Goal: Transaction & Acquisition: Purchase product/service

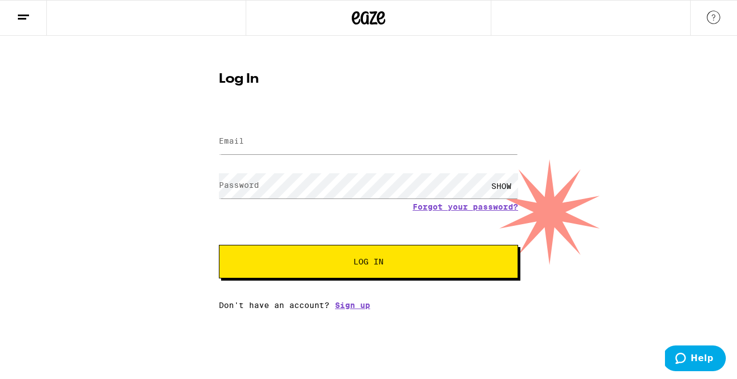
type input "[EMAIL_ADDRESS][DOMAIN_NAME]"
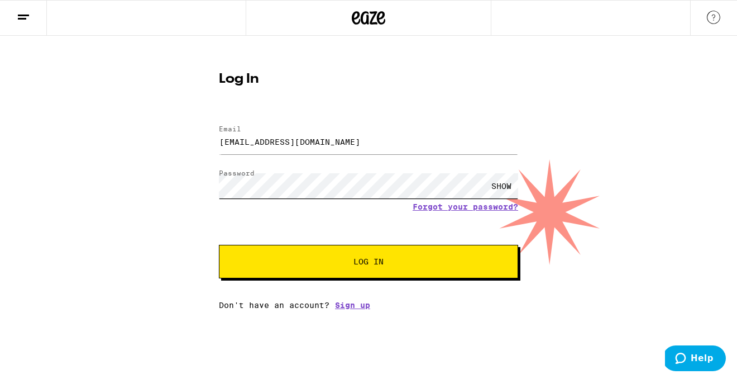
click at [219, 245] on button "Log In" at bounding box center [368, 262] width 299 height 34
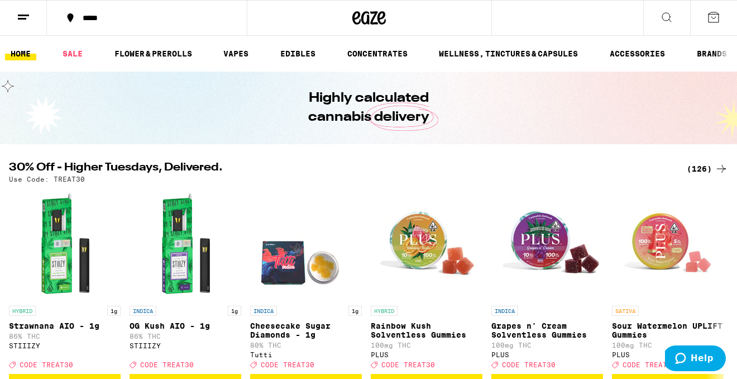
click at [78, 50] on link "SALE" at bounding box center [72, 53] width 31 height 13
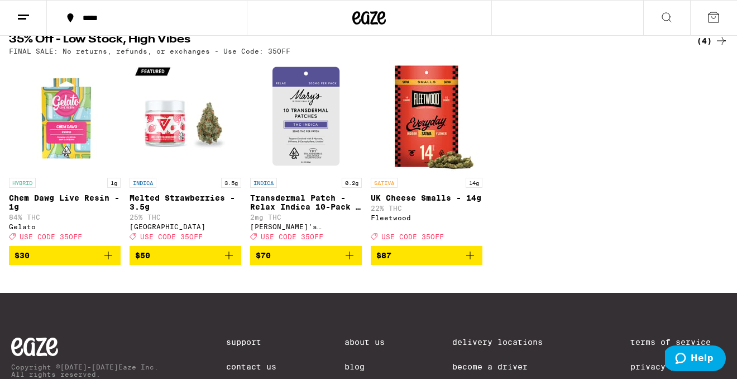
scroll to position [641, 0]
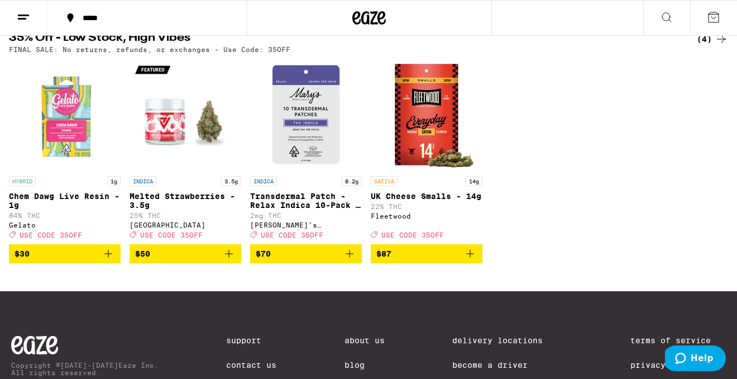
click at [108, 260] on icon "Add to bag" at bounding box center [108, 253] width 13 height 13
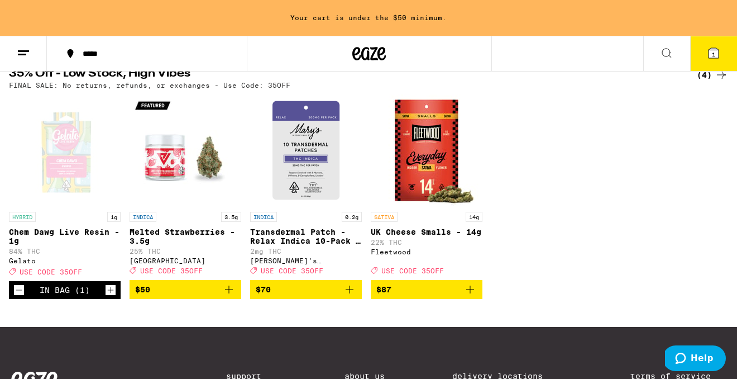
scroll to position [676, 0]
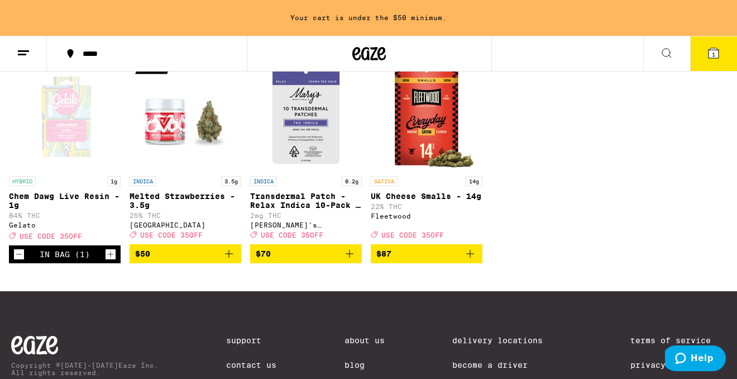
click at [19, 254] on icon "Decrement" at bounding box center [19, 254] width 6 height 0
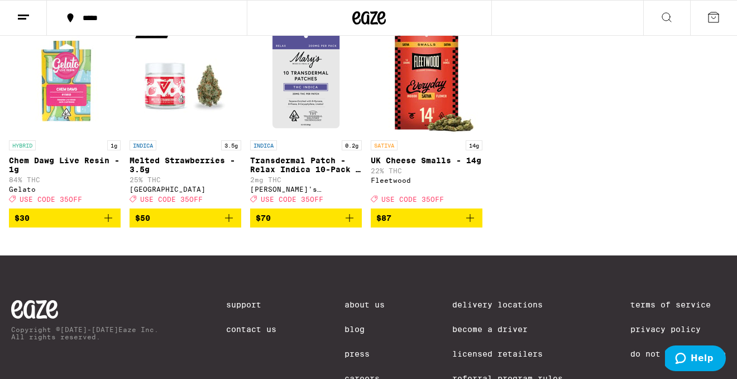
scroll to position [641, 0]
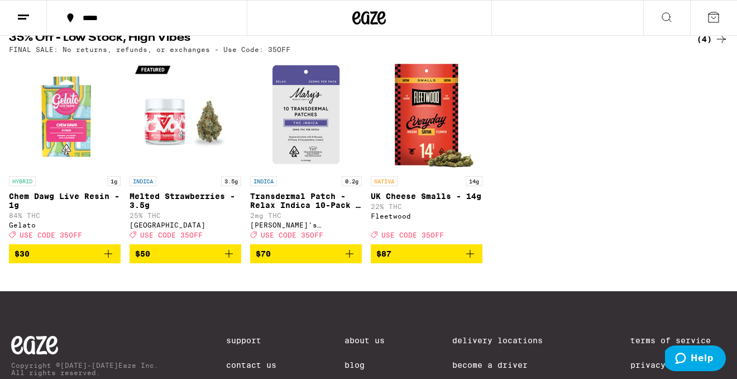
click at [233, 260] on icon "Add to bag" at bounding box center [228, 253] width 13 height 13
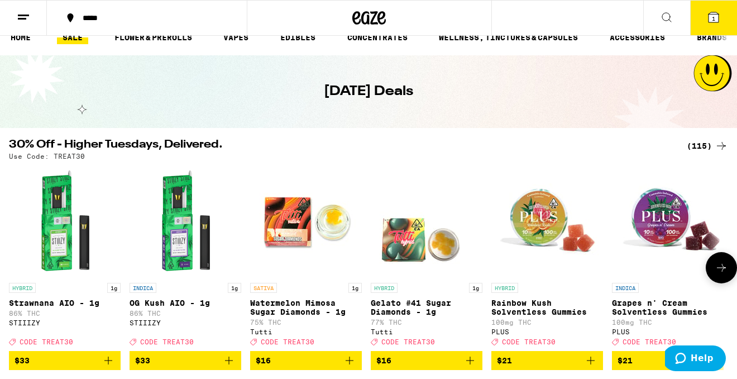
scroll to position [0, 0]
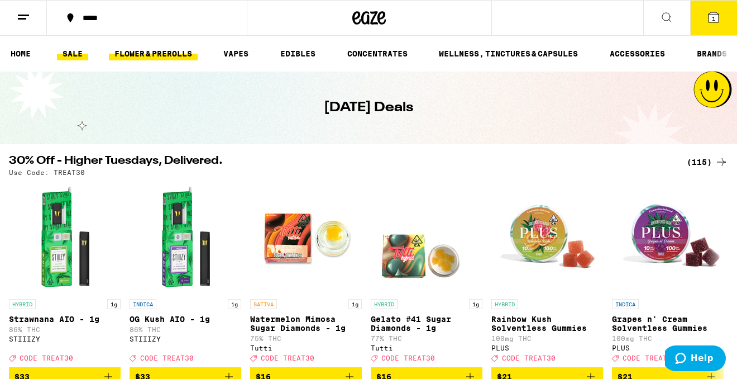
click at [186, 47] on link "FLOWER & PREROLLS" at bounding box center [153, 53] width 89 height 13
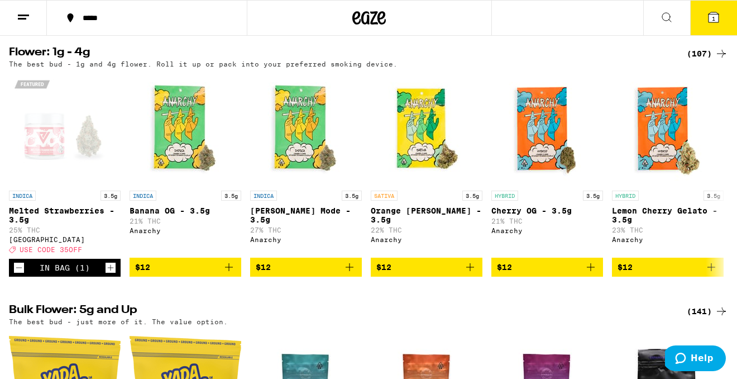
scroll to position [136, 0]
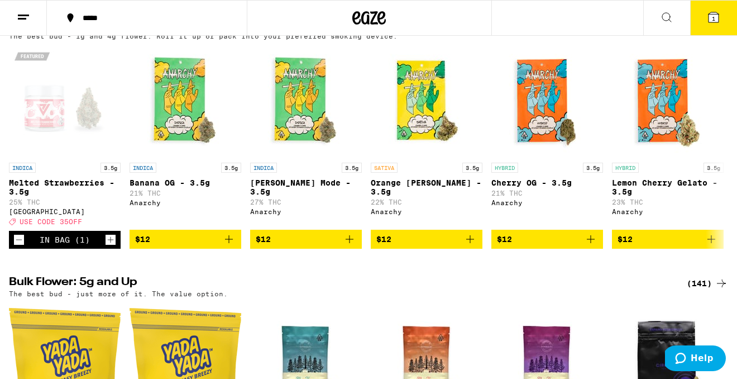
click at [473, 246] on icon "Add to bag" at bounding box center [470, 238] width 13 height 13
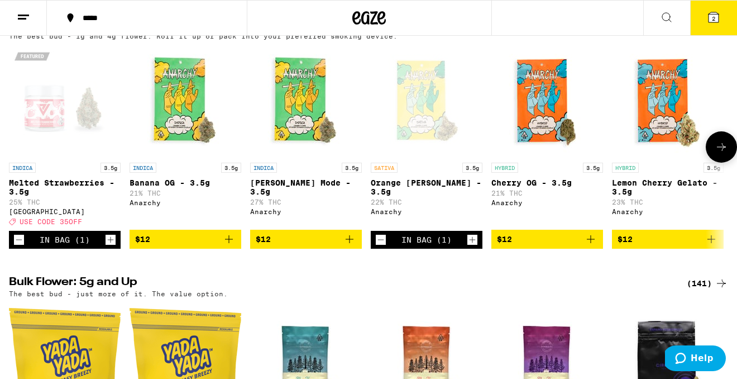
click at [348, 246] on icon "Add to bag" at bounding box center [349, 238] width 13 height 13
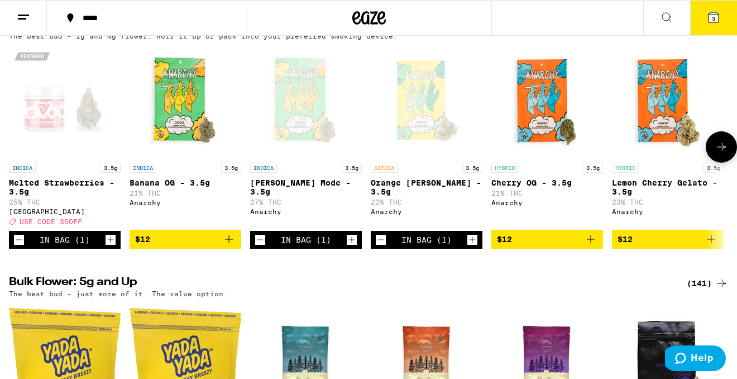
click at [595, 246] on icon "Add to bag" at bounding box center [590, 238] width 13 height 13
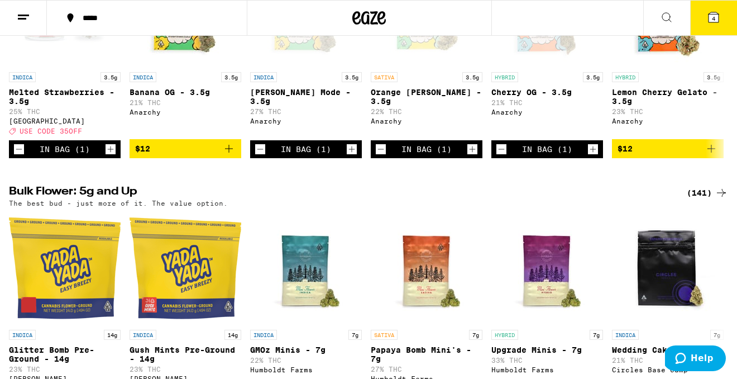
scroll to position [0, 0]
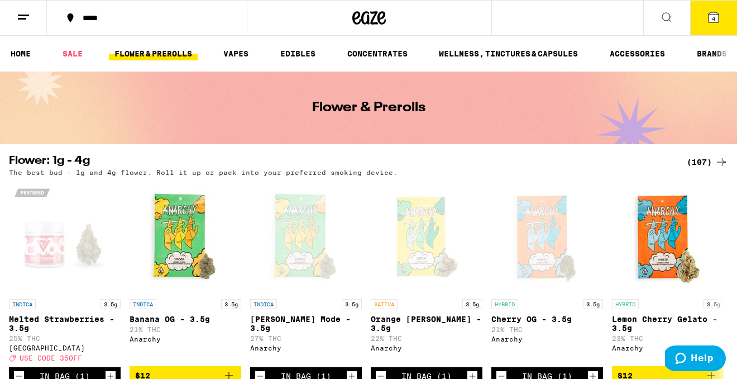
click at [717, 18] on icon at bounding box center [714, 17] width 10 height 10
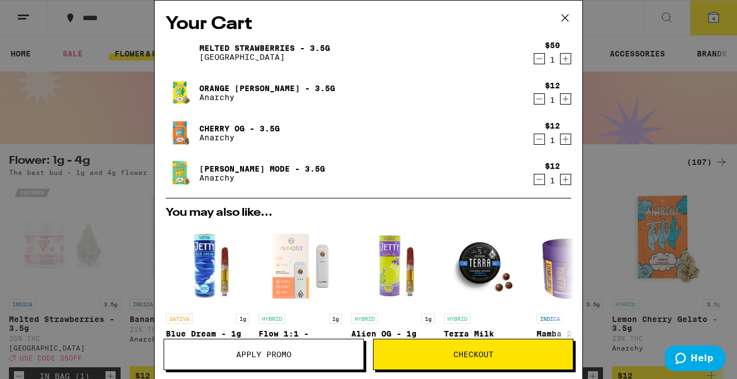
click at [541, 61] on icon "Decrement" at bounding box center [540, 58] width 10 height 13
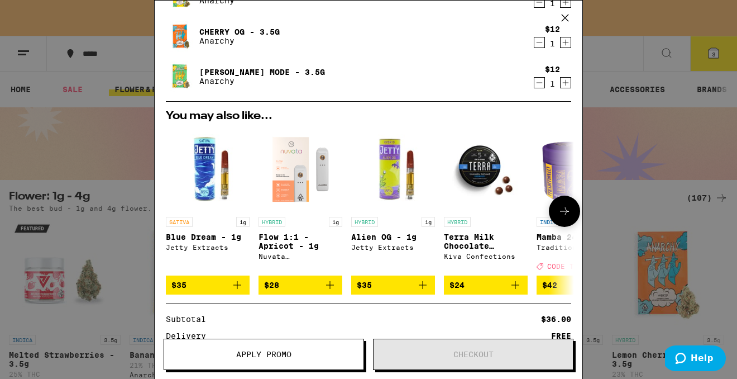
scroll to position [187, 0]
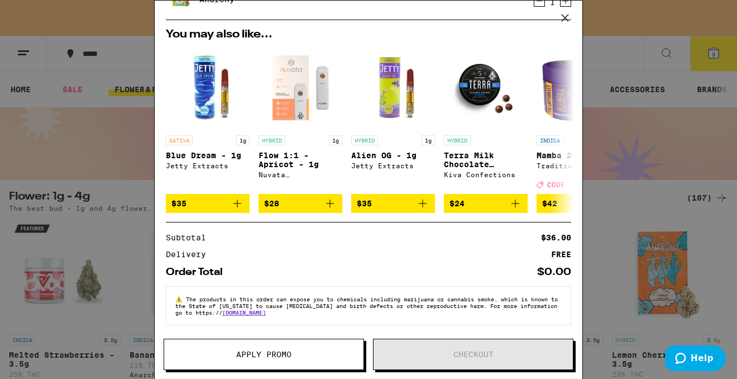
click at [564, 16] on icon at bounding box center [565, 17] width 17 height 17
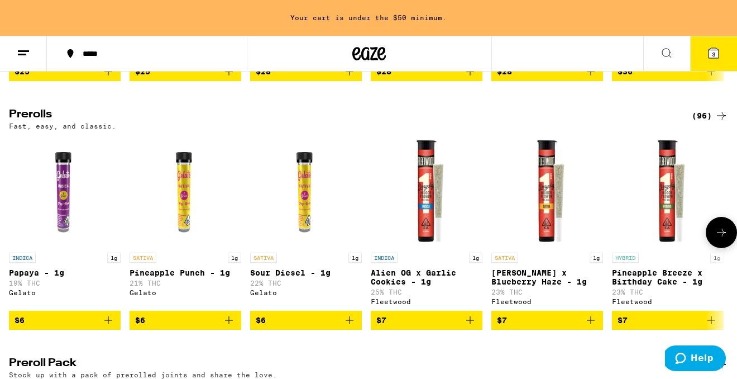
scroll to position [595, 0]
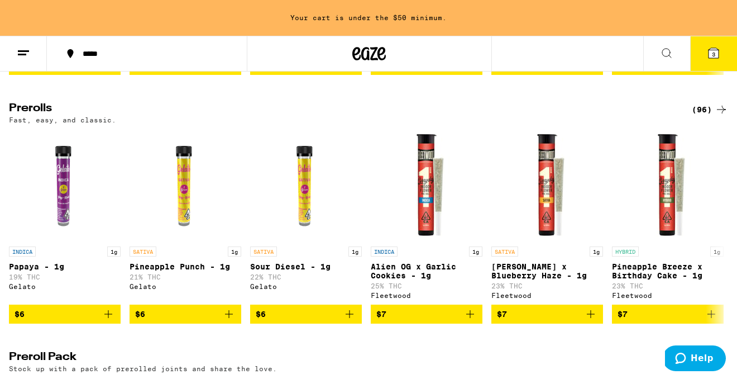
click at [704, 61] on button "3" at bounding box center [713, 53] width 47 height 35
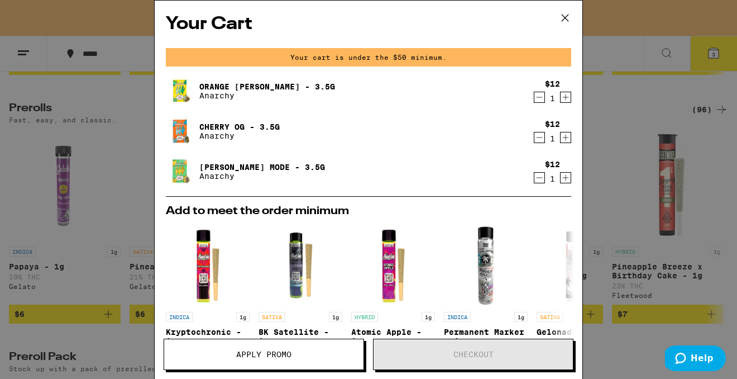
click at [563, 144] on icon "Increment" at bounding box center [566, 137] width 10 height 13
click at [564, 101] on icon "Increment" at bounding box center [566, 96] width 10 height 13
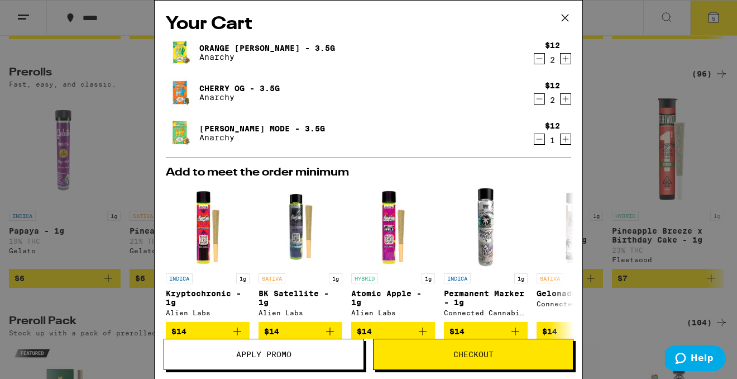
scroll to position [560, 0]
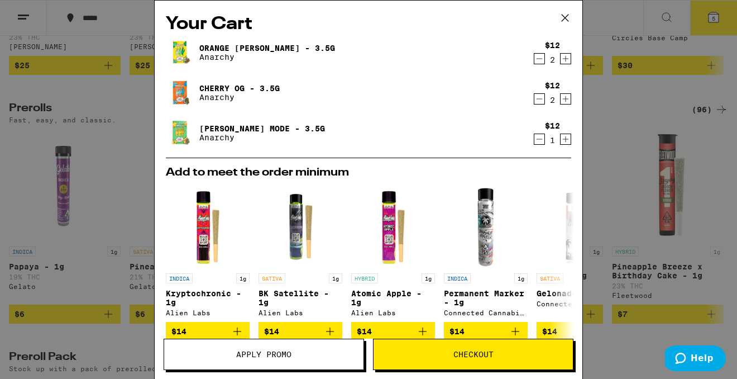
click at [461, 355] on span "Checkout" at bounding box center [474, 354] width 40 height 8
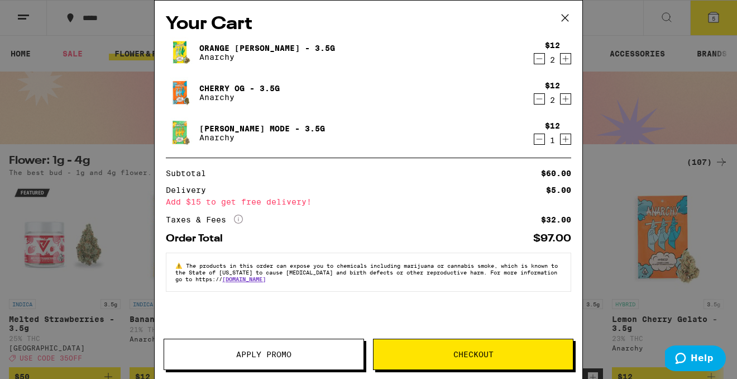
click at [537, 98] on icon "Decrement" at bounding box center [540, 98] width 10 height 13
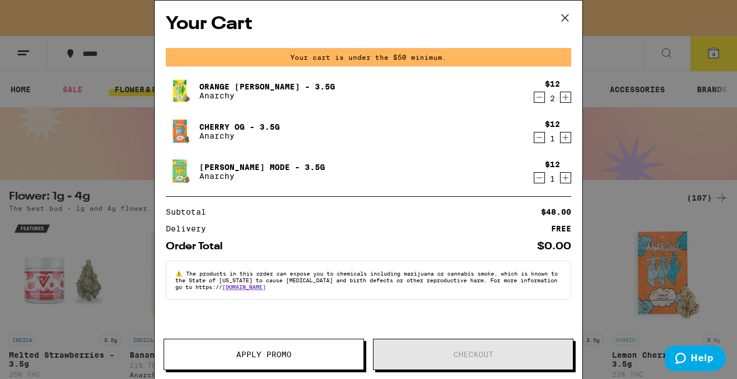
click at [540, 99] on icon "Decrement" at bounding box center [540, 96] width 10 height 13
click at [568, 15] on icon at bounding box center [565, 18] width 7 height 7
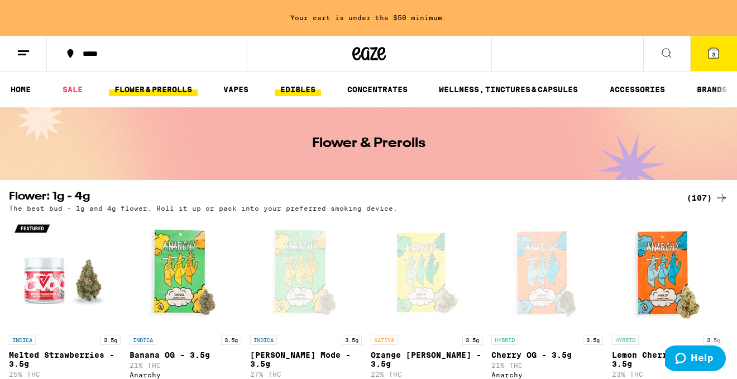
click at [316, 93] on link "EDIBLES" at bounding box center [298, 89] width 46 height 13
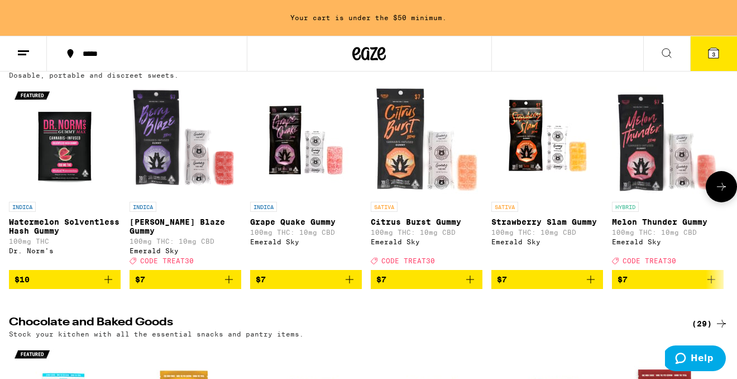
scroll to position [142, 0]
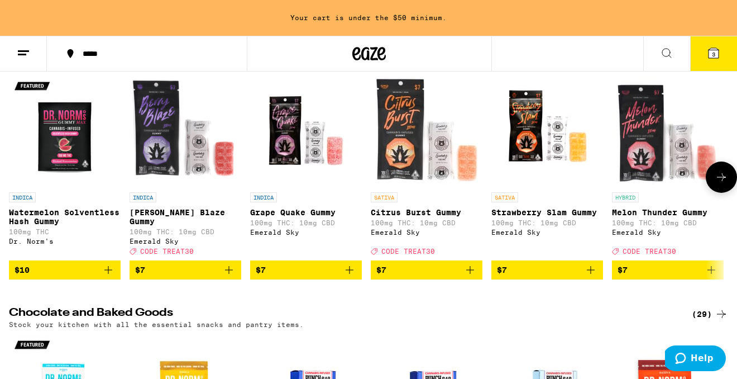
click at [710, 271] on icon "Add to bag" at bounding box center [711, 269] width 13 height 13
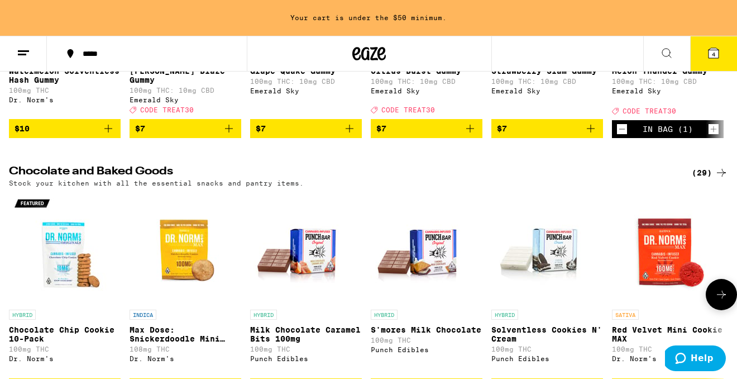
scroll to position [0, 0]
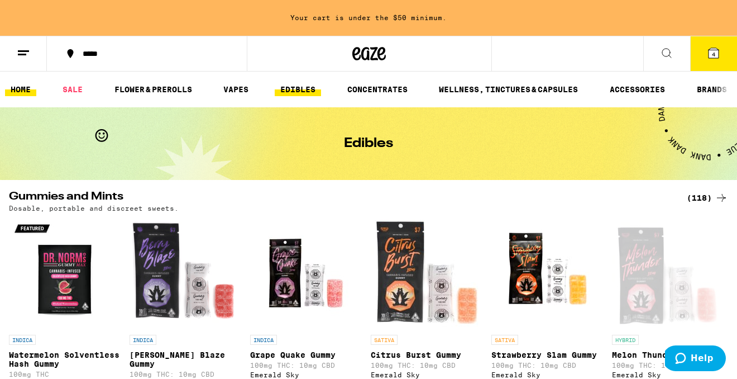
click at [23, 93] on link "HOME" at bounding box center [20, 89] width 31 height 13
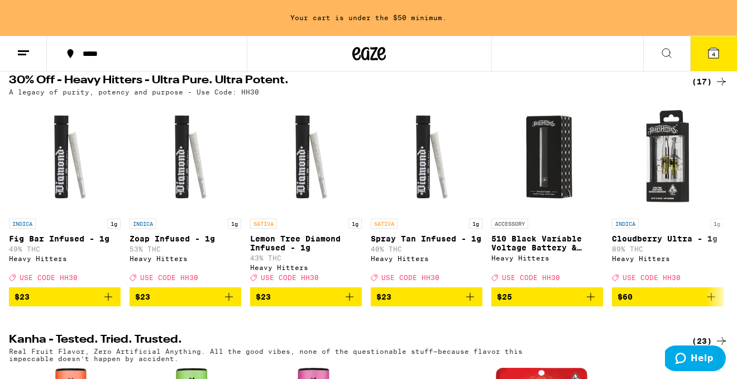
scroll to position [381, 0]
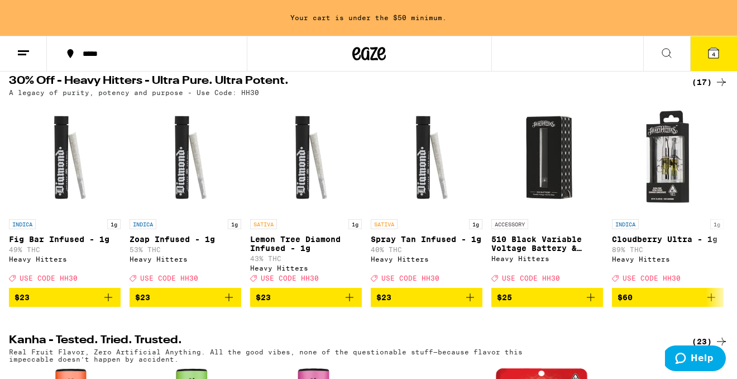
click at [709, 89] on div "(17)" at bounding box center [710, 81] width 36 height 13
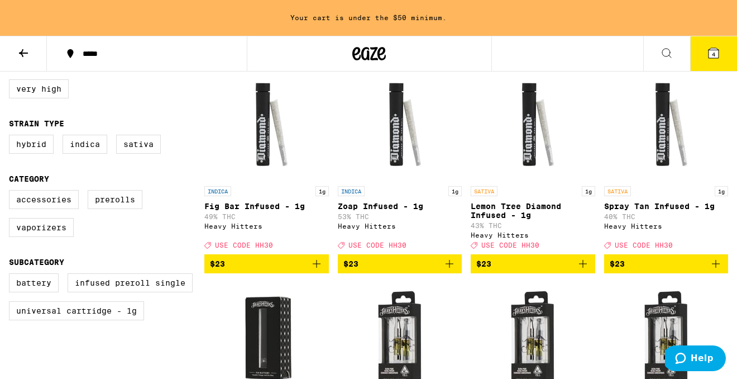
scroll to position [131, 0]
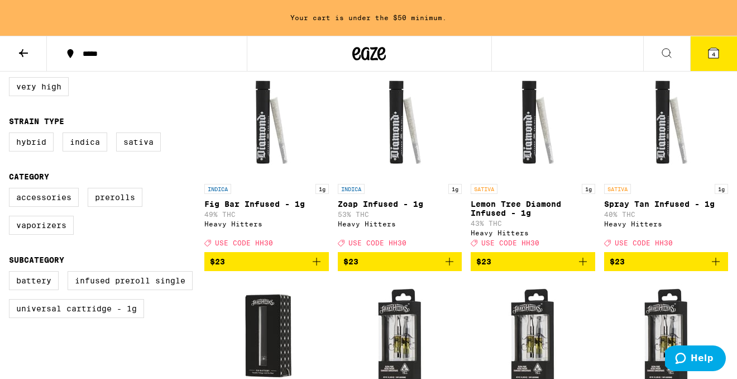
click at [106, 55] on div "*****" at bounding box center [153, 54] width 153 height 8
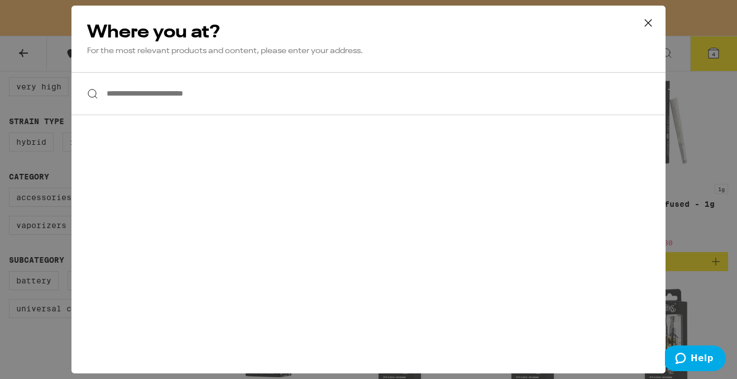
click at [145, 94] on input "**********" at bounding box center [368, 93] width 594 height 43
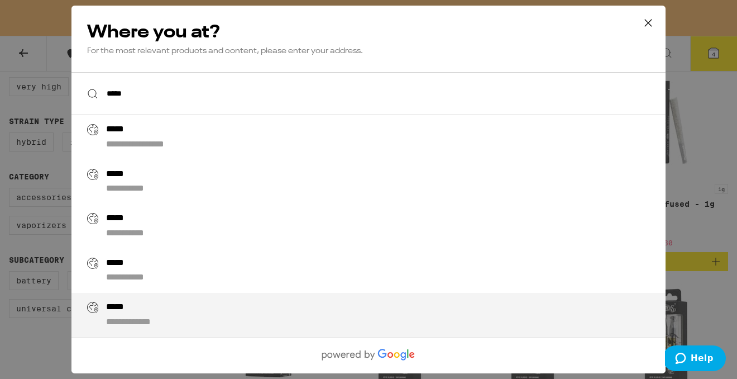
click at [171, 317] on div "**********" at bounding box center [391, 315] width 570 height 27
type input "**********"
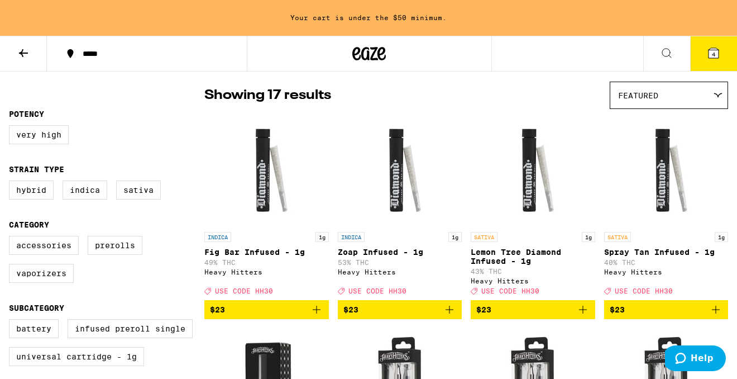
scroll to position [85, 0]
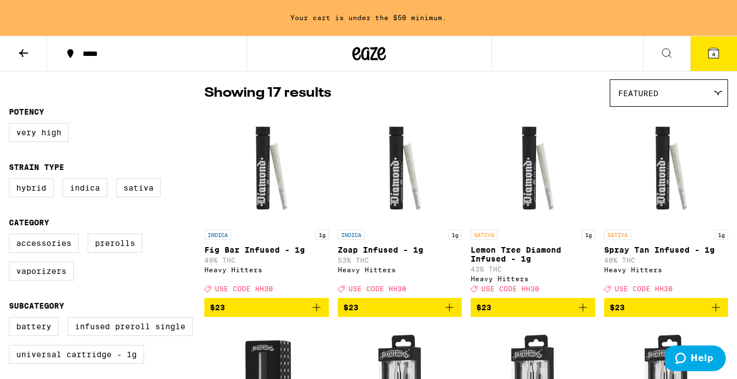
click at [581, 314] on icon "Add to bag" at bounding box center [582, 307] width 13 height 13
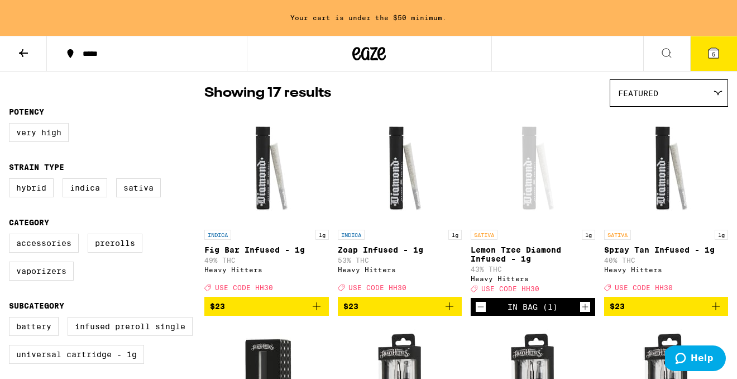
scroll to position [49, 0]
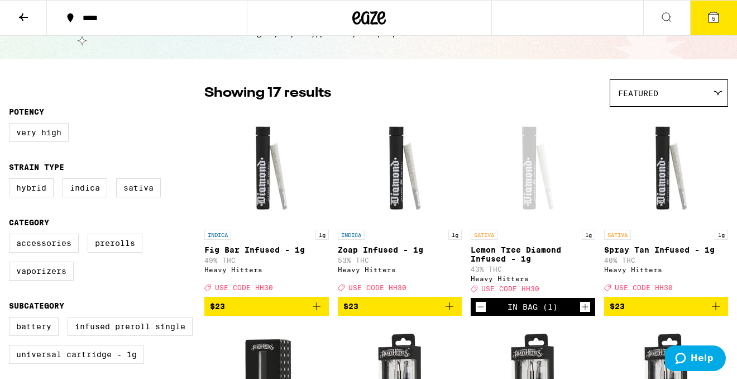
click at [717, 312] on icon "Add to bag" at bounding box center [715, 305] width 13 height 13
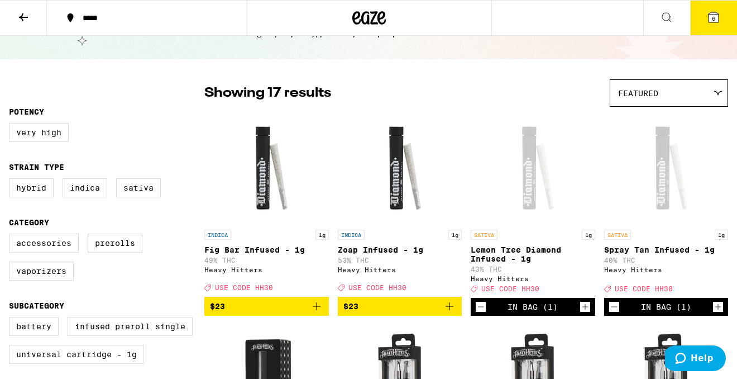
click at [480, 313] on icon "Decrement" at bounding box center [481, 306] width 10 height 13
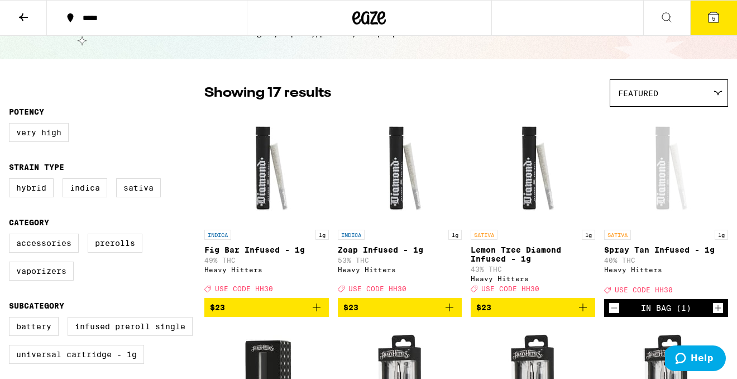
click at [713, 26] on button "5" at bounding box center [713, 18] width 47 height 35
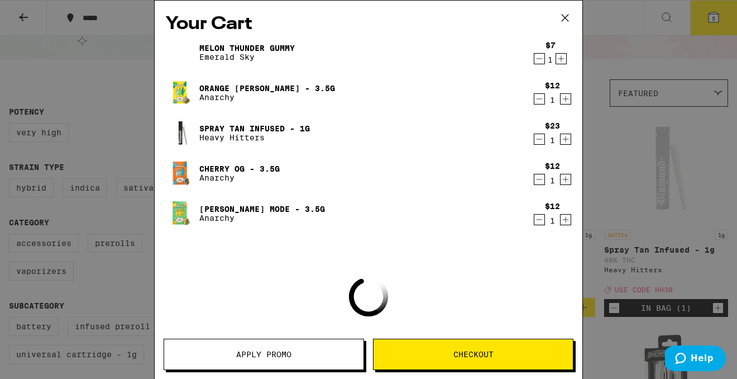
click at [280, 347] on button "Apply Promo" at bounding box center [264, 353] width 201 height 31
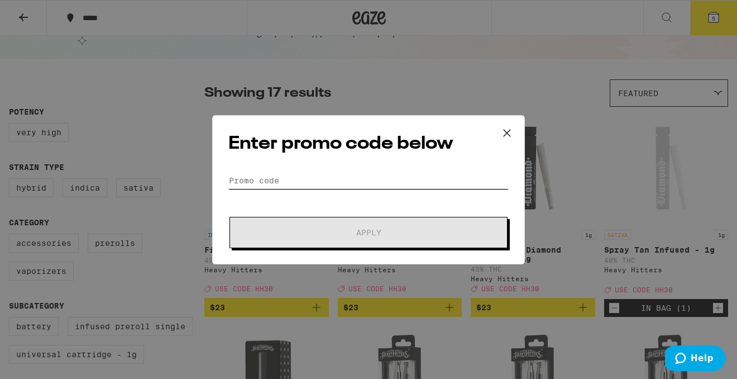
click at [251, 179] on input "Promo Code" at bounding box center [368, 180] width 280 height 17
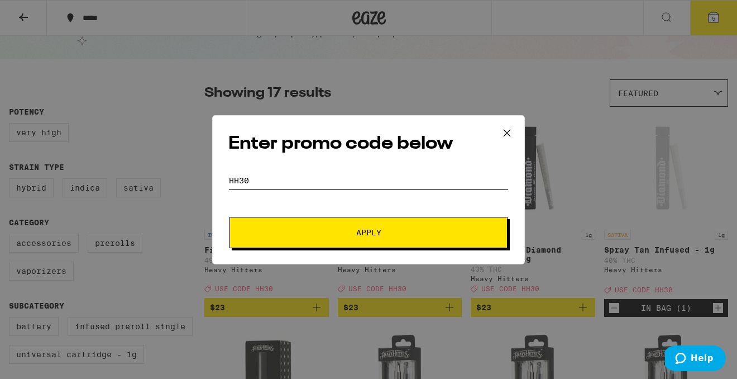
type input "HH30"
click at [230, 217] on button "Apply" at bounding box center [369, 232] width 278 height 31
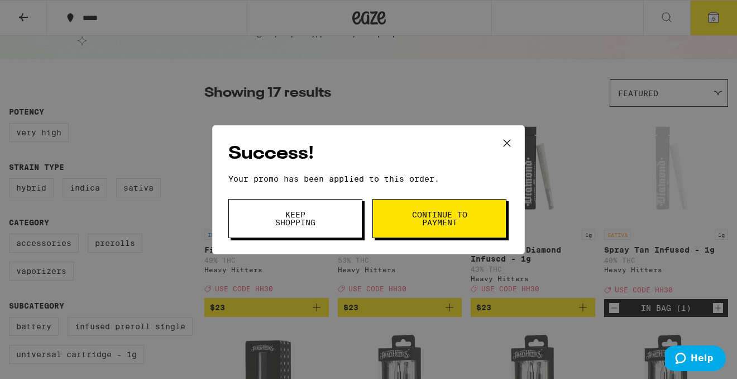
click at [399, 213] on button "Continue to payment" at bounding box center [440, 218] width 134 height 39
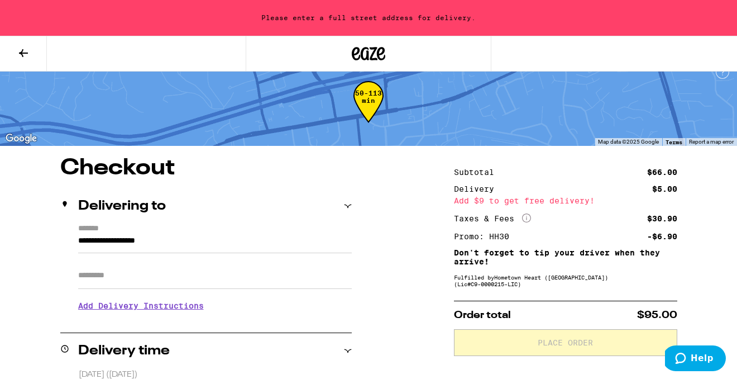
scroll to position [13, 0]
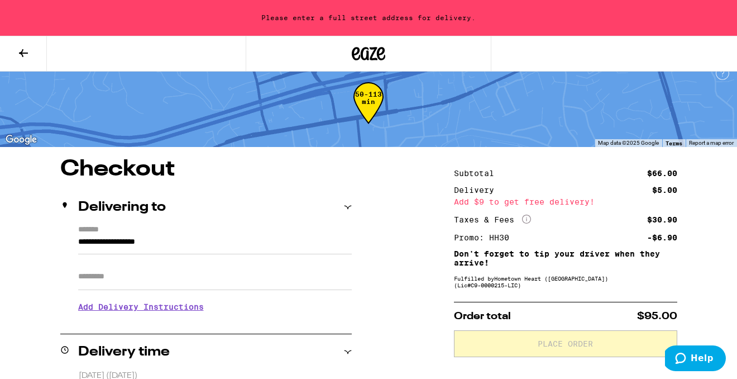
click at [28, 42] on button at bounding box center [23, 53] width 47 height 35
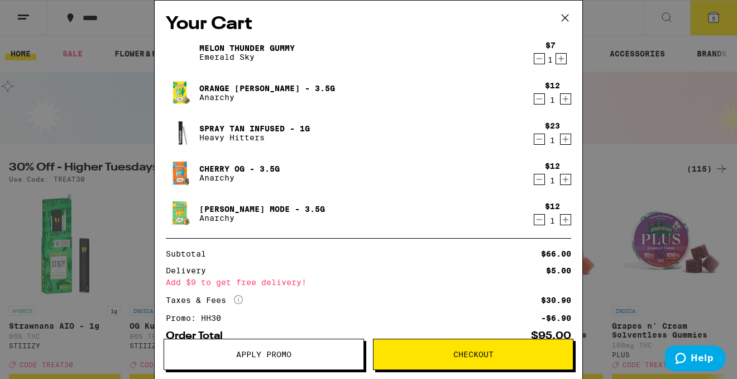
click at [537, 179] on icon "Decrement" at bounding box center [540, 179] width 6 height 0
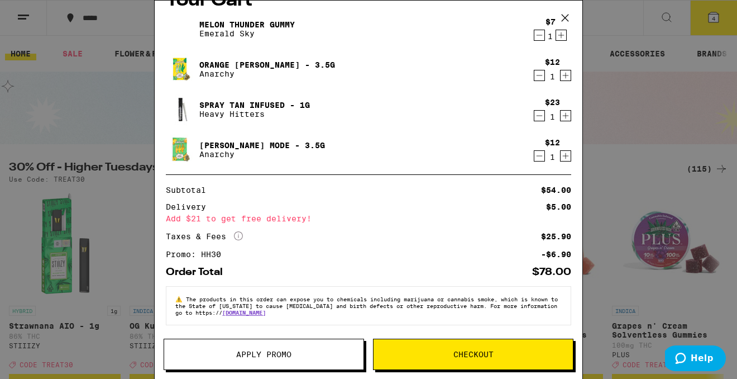
scroll to position [27, 0]
click at [447, 358] on button "Checkout" at bounding box center [473, 353] width 201 height 31
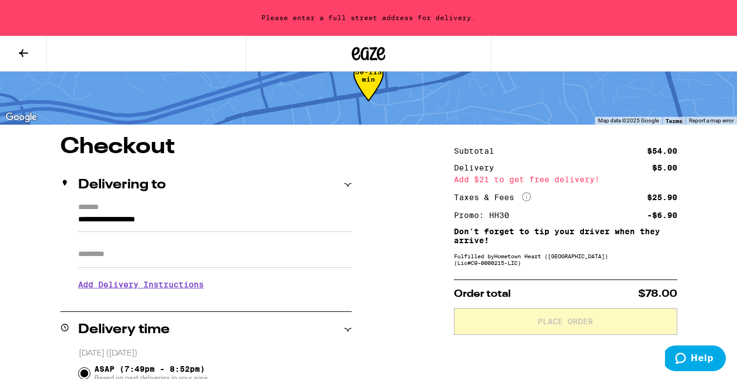
scroll to position [36, 0]
click at [75, 217] on div "**********" at bounding box center [206, 250] width 292 height 96
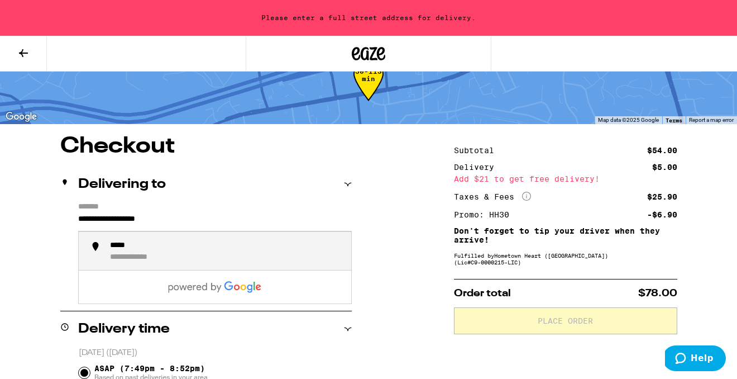
click at [79, 219] on input "**********" at bounding box center [215, 221] width 274 height 19
click at [127, 264] on div "**********" at bounding box center [163, 259] width 106 height 10
type input "**********"
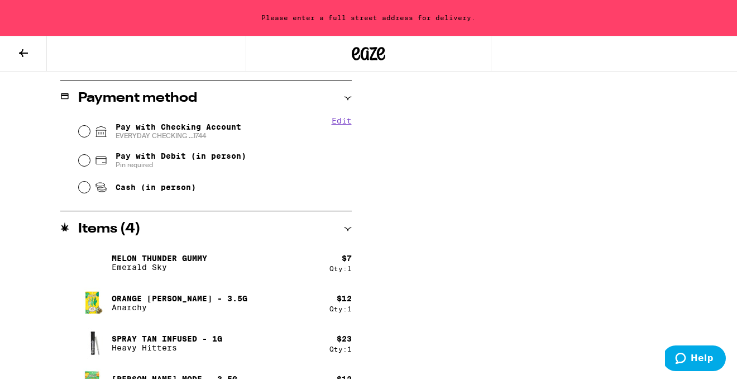
scroll to position [473, 0]
click at [89, 130] on input "Pay with Checking Account EVERYDAY CHECKING ...1744" at bounding box center [84, 130] width 11 height 11
radio input "true"
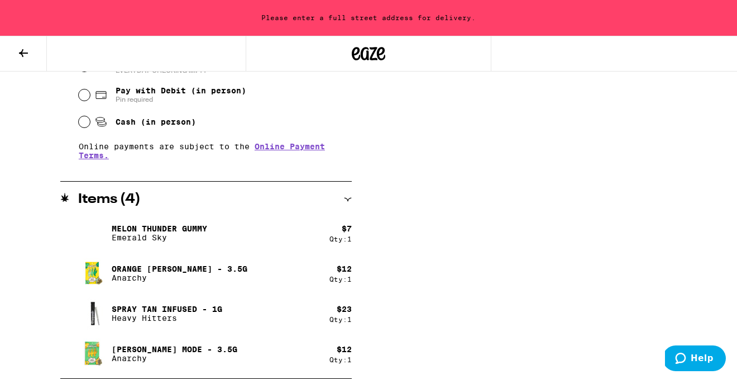
scroll to position [0, 0]
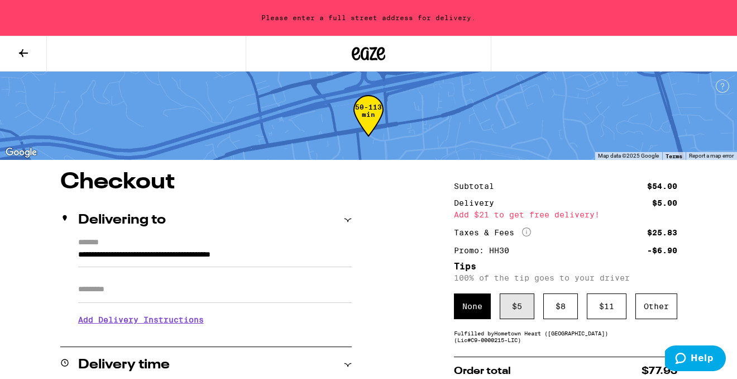
click at [523, 313] on div "$ 5" at bounding box center [517, 306] width 35 height 26
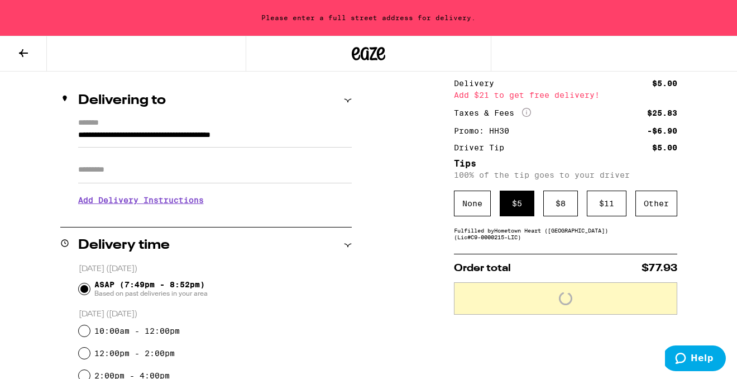
scroll to position [118, 0]
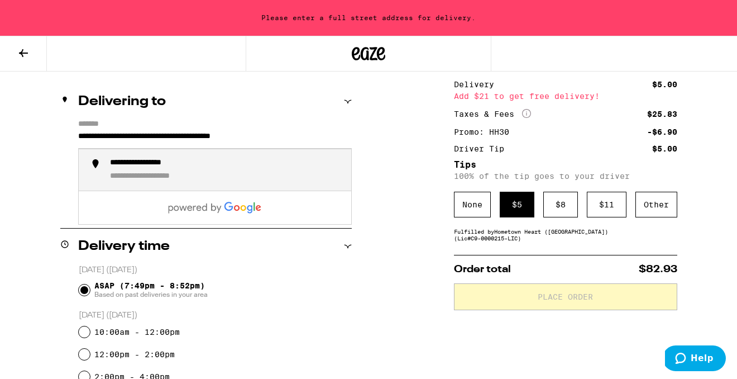
drag, startPoint x: 323, startPoint y: 140, endPoint x: 97, endPoint y: 158, distance: 226.9
click at [97, 149] on div "**********" at bounding box center [215, 139] width 274 height 19
click at [117, 160] on div "**********" at bounding box center [155, 163] width 91 height 10
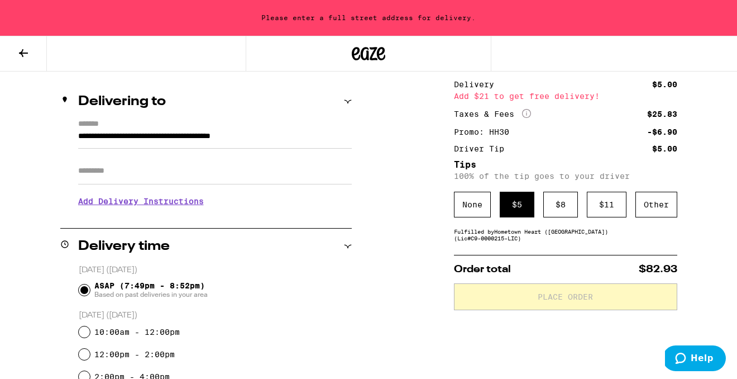
type input "**********"
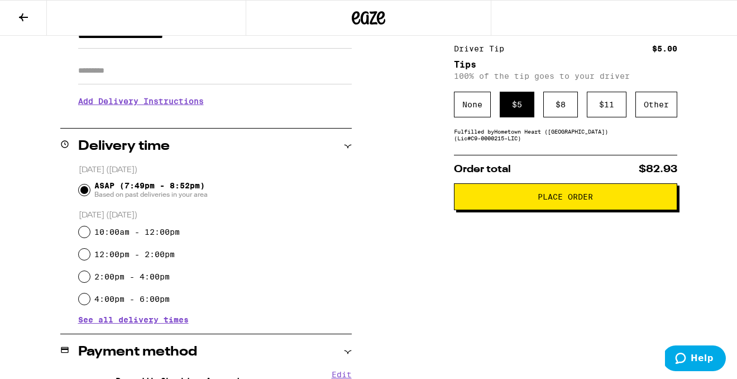
scroll to position [155, 0]
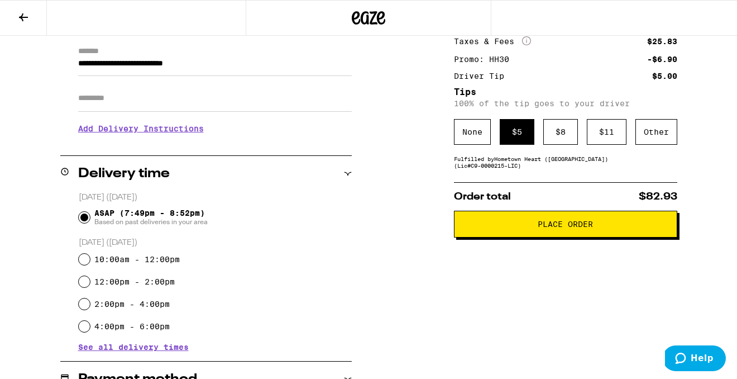
click at [533, 234] on button "Place Order" at bounding box center [565, 224] width 223 height 27
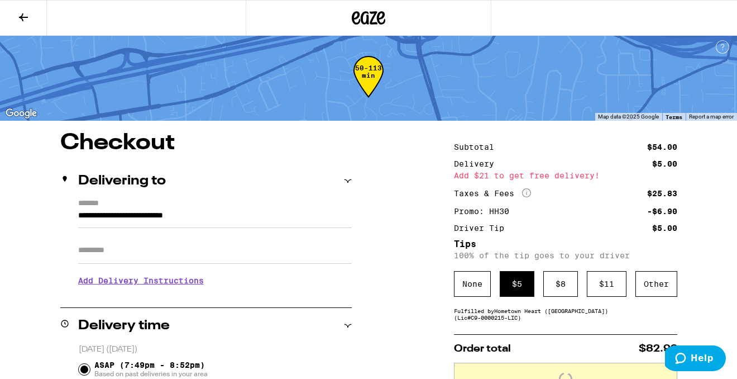
scroll to position [3, 0]
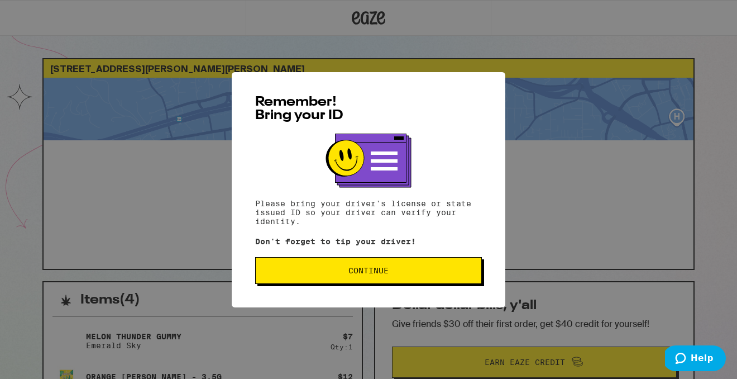
click at [419, 261] on button "Continue" at bounding box center [368, 270] width 227 height 27
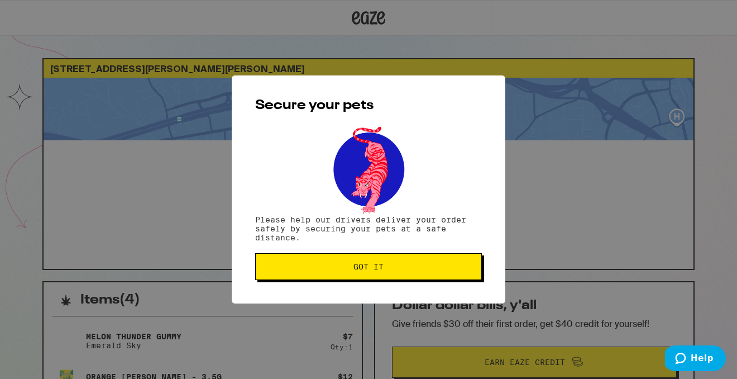
click at [419, 261] on button "Got it" at bounding box center [368, 266] width 227 height 27
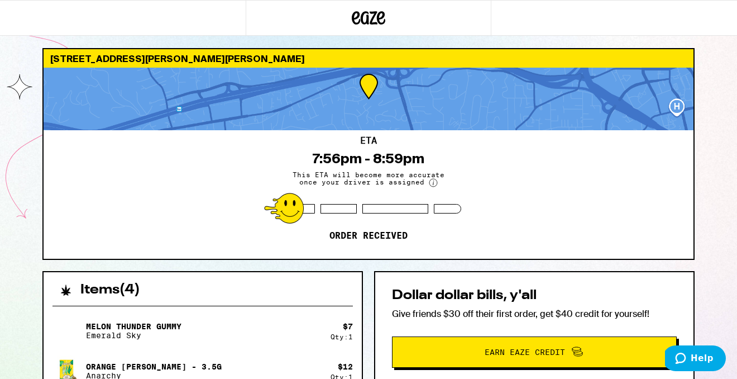
scroll to position [6, 0]
